Goal: Transaction & Acquisition: Subscribe to service/newsletter

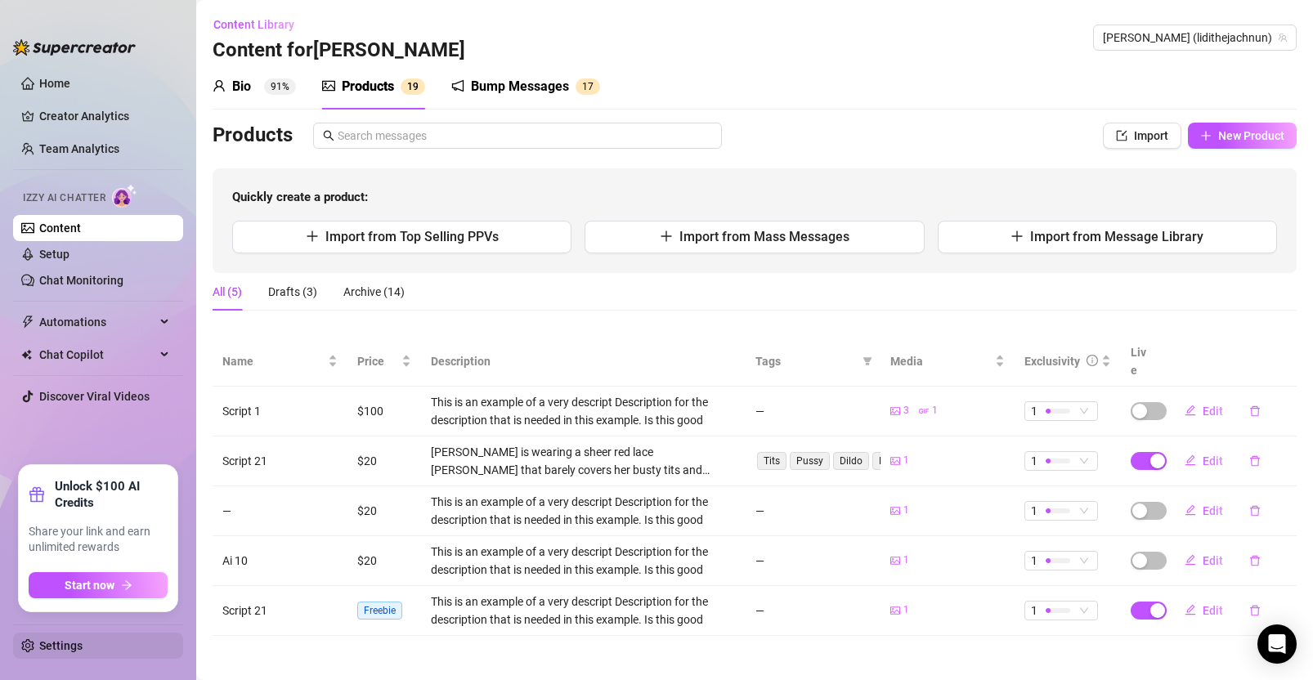
click at [57, 602] on link "Settings" at bounding box center [60, 645] width 43 height 13
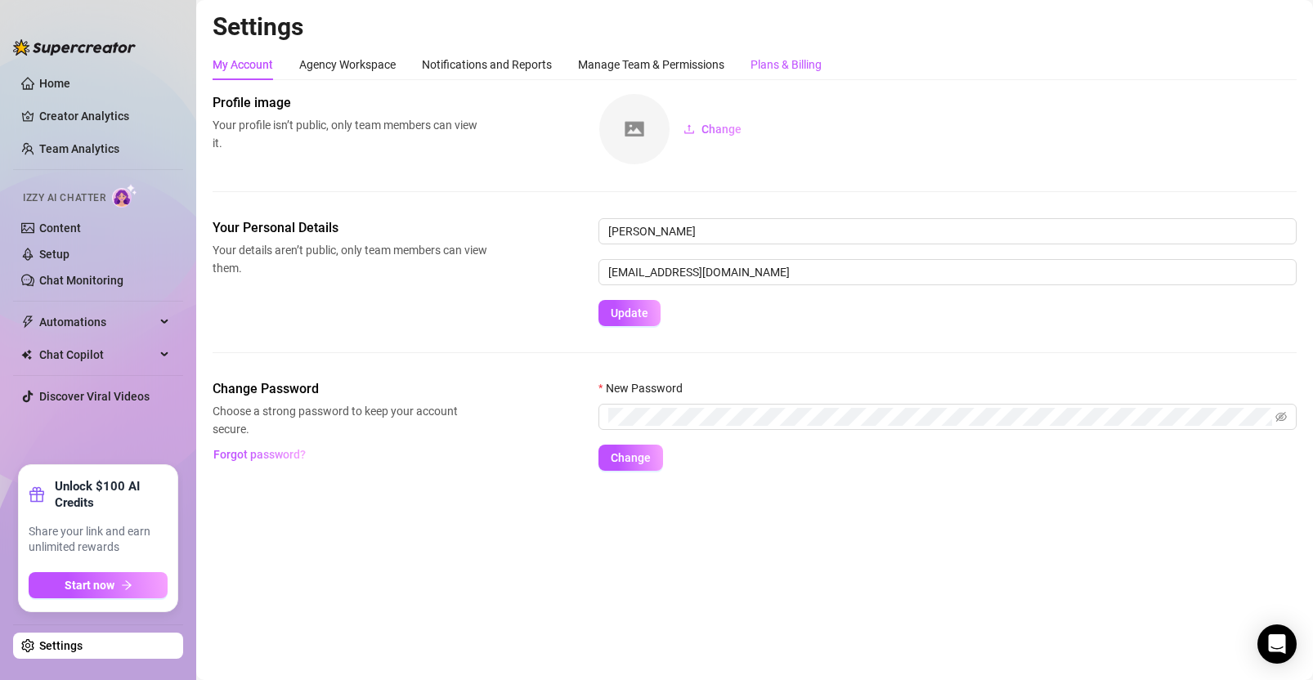
click at [778, 56] on div "Plans & Billing" at bounding box center [785, 65] width 71 height 18
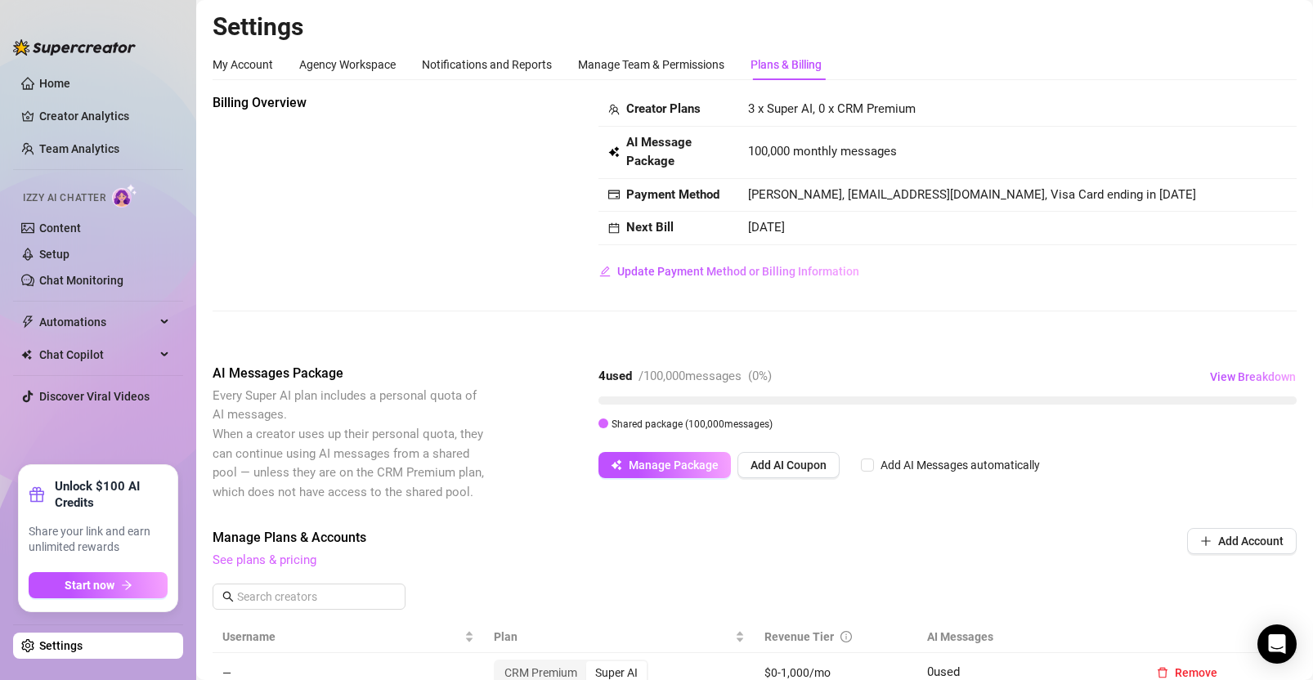
click at [289, 567] on span "See plans & pricing" at bounding box center [644, 561] width 863 height 20
click at [298, 558] on link "See plans & pricing" at bounding box center [265, 560] width 104 height 15
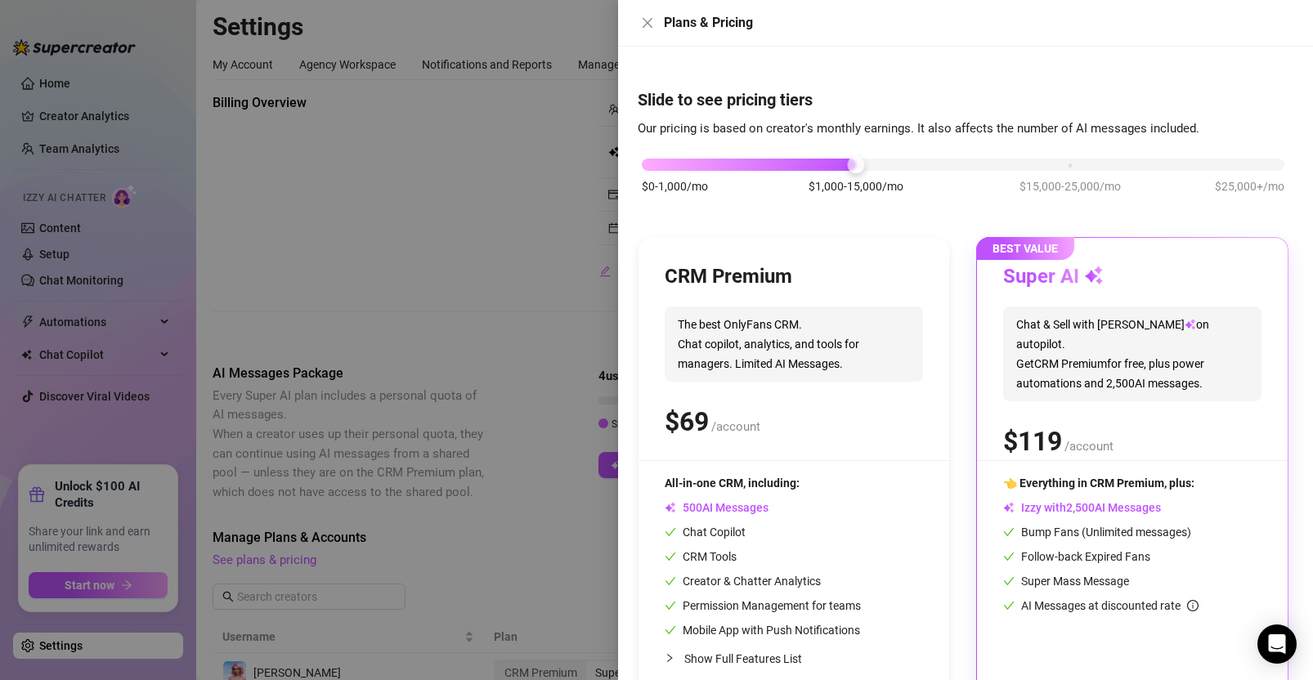
click at [692, 163] on div "$0-1,000/mo $1,000-15,000/mo $15,000-25,000/mo $25,000+/mo" at bounding box center [963, 160] width 643 height 10
click at [1070, 163] on div "$0-1,000/mo $1,000-15,000/mo $15,000-25,000/mo $25,000+/mo" at bounding box center [963, 160] width 643 height 10
click at [858, 159] on div "$0-1,000/mo $1,000-15,000/mo $15,000-25,000/mo $25,000+/mo" at bounding box center [963, 160] width 643 height 10
click at [669, 164] on div "$0-1,000/mo $1,000-15,000/mo $15,000-25,000/mo $25,000+/mo" at bounding box center [963, 160] width 643 height 10
click at [1105, 171] on div "$0-1,000/mo $1,000-15,000/mo $15,000-25,000/mo $25,000+/mo" at bounding box center [963, 184] width 651 height 92
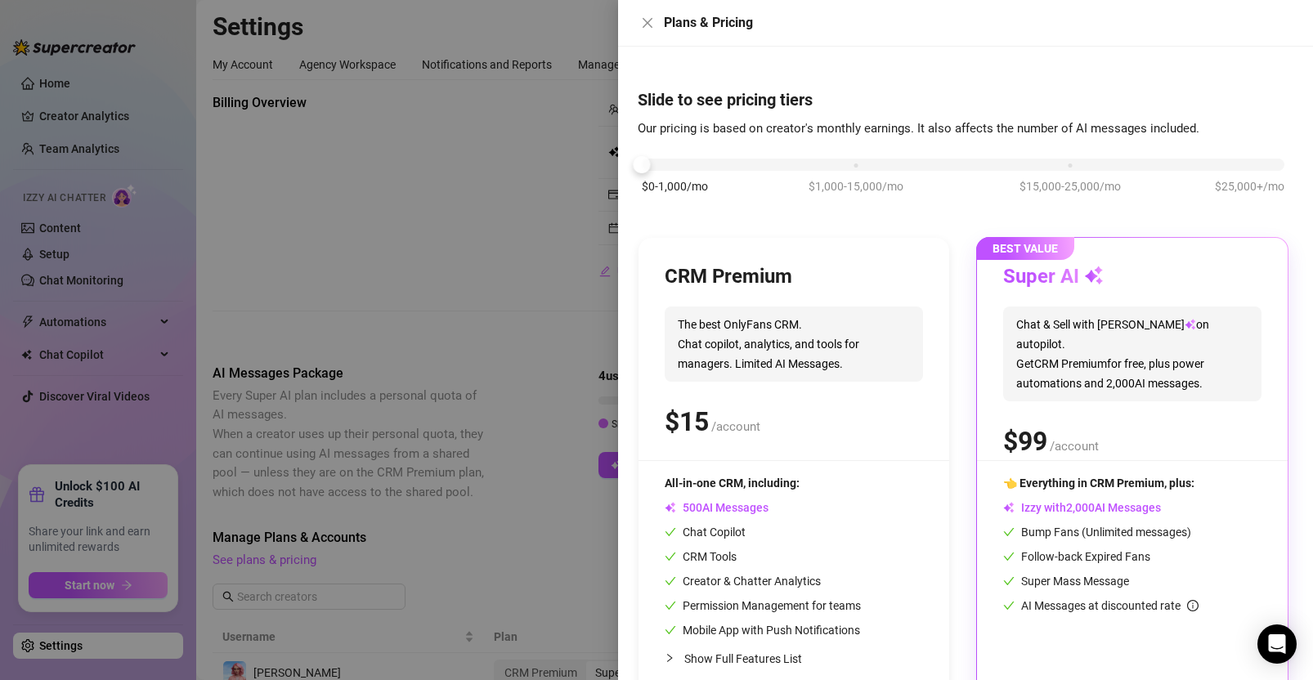
click at [1105, 165] on div "$0-1,000/mo $1,000-15,000/mo $15,000-25,000/mo $25,000+/mo" at bounding box center [963, 160] width 643 height 10
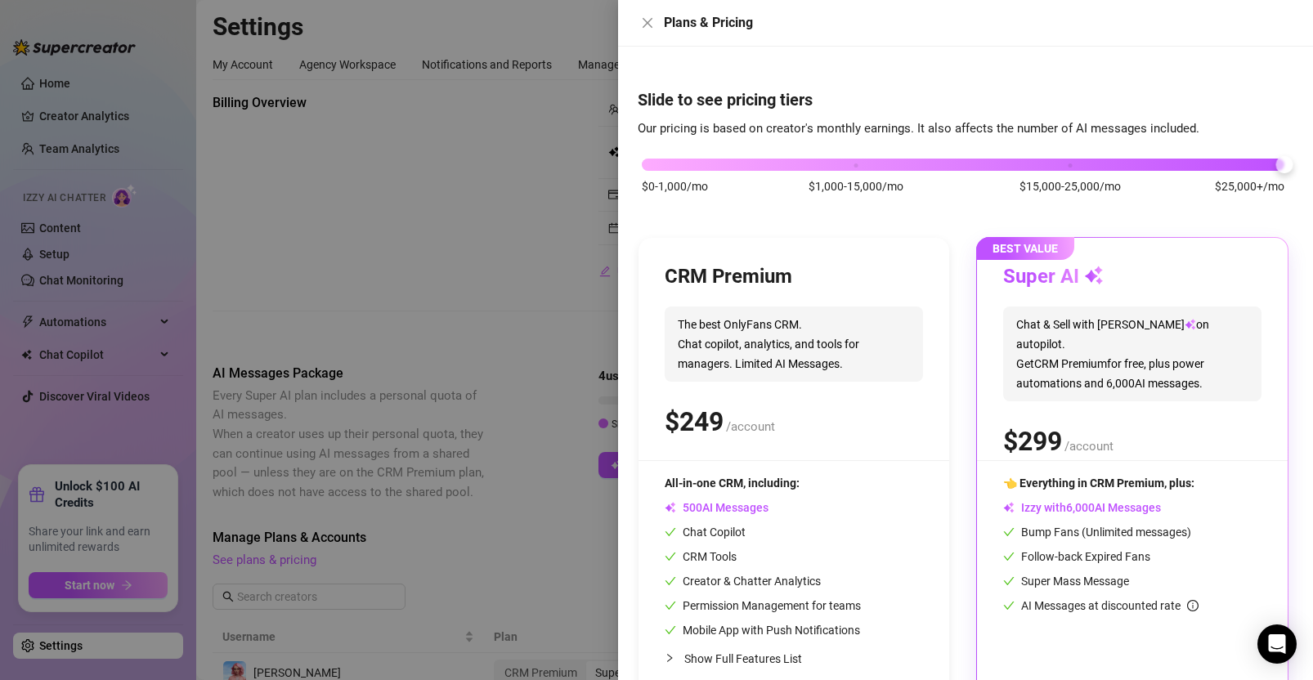
click at [853, 163] on div "$0-1,000/mo $1,000-15,000/mo $15,000-25,000/mo $25,000+/mo" at bounding box center [963, 160] width 643 height 10
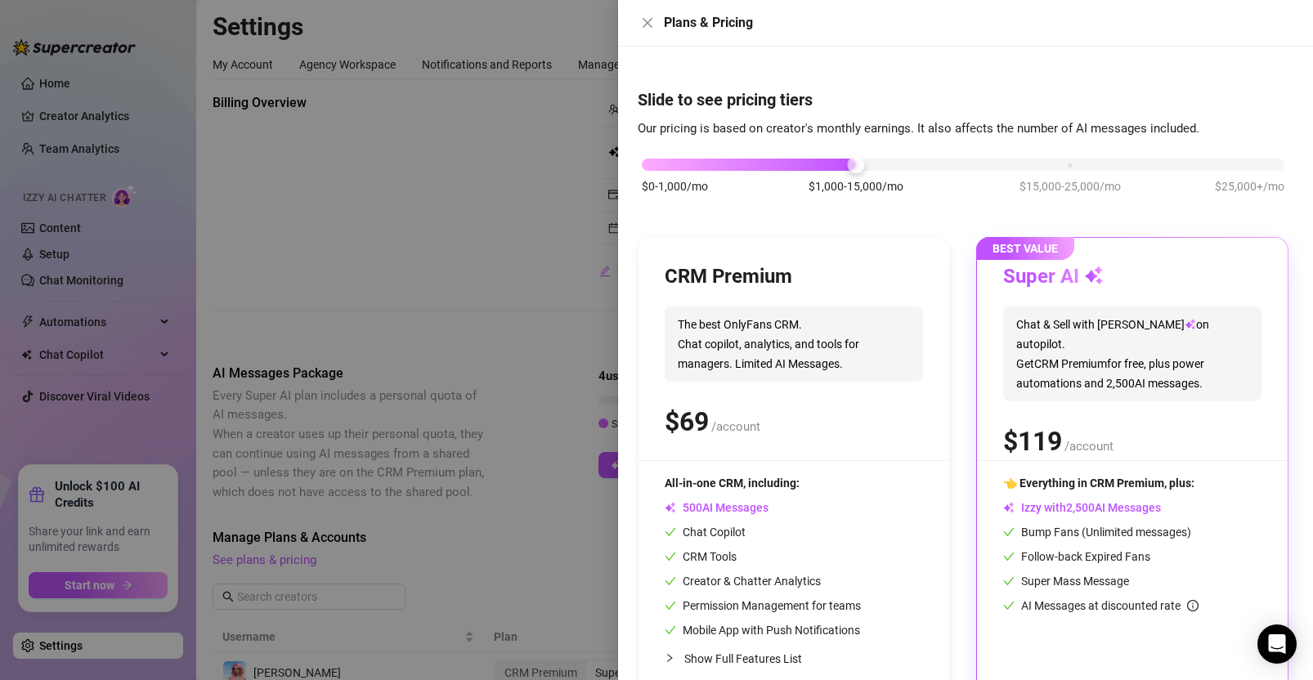
click at [565, 196] on div at bounding box center [656, 340] width 1313 height 680
